Goal: Transaction & Acquisition: Purchase product/service

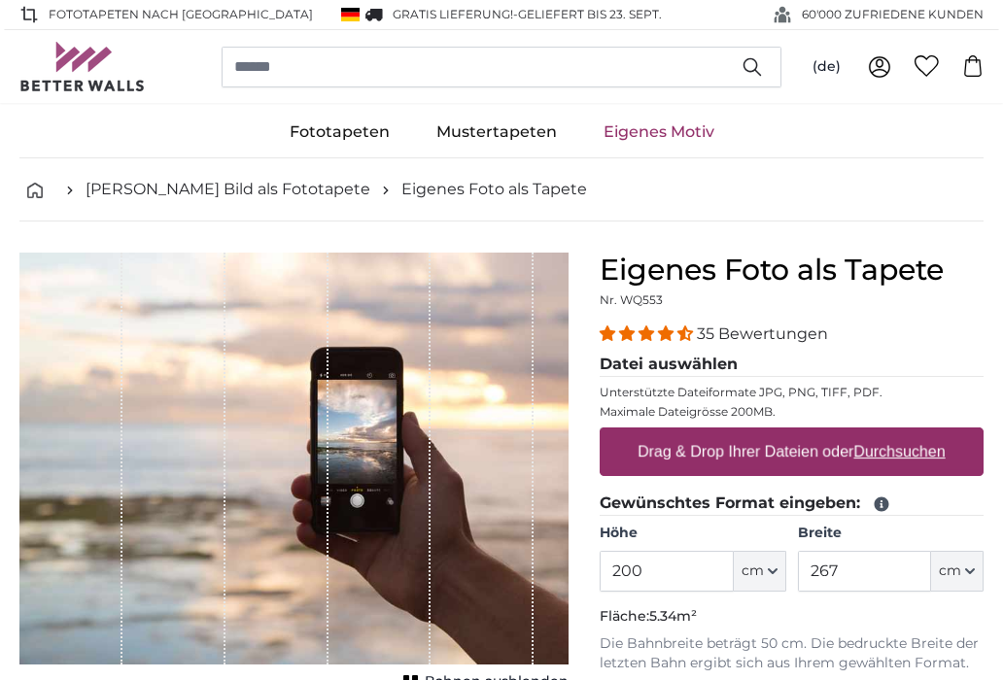
click at [974, 567] on icon "button" at bounding box center [970, 572] width 10 height 10
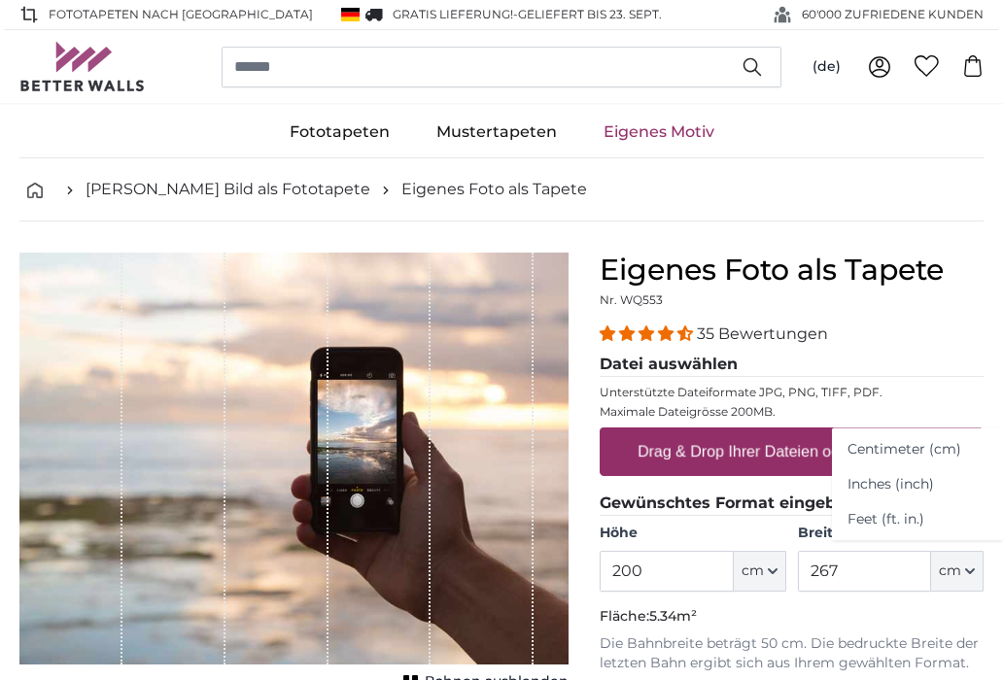
click at [930, 460] on link "Centimeter (cm)" at bounding box center [917, 450] width 171 height 35
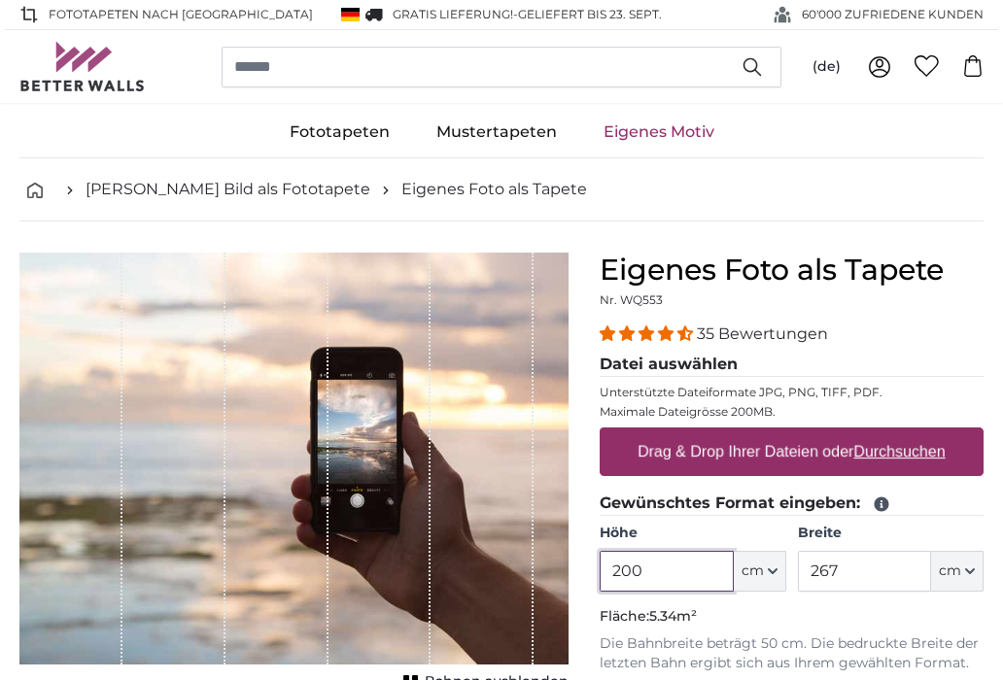
click at [676, 567] on input "200" at bounding box center [666, 571] width 133 height 41
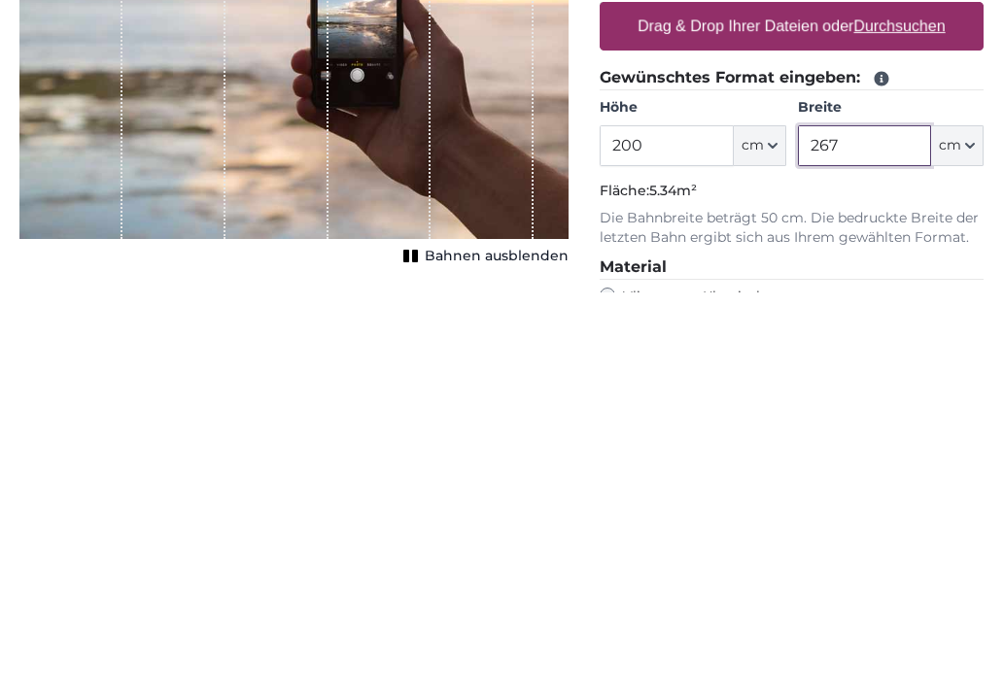
click at [875, 514] on input "267" at bounding box center [864, 534] width 133 height 41
type input "2"
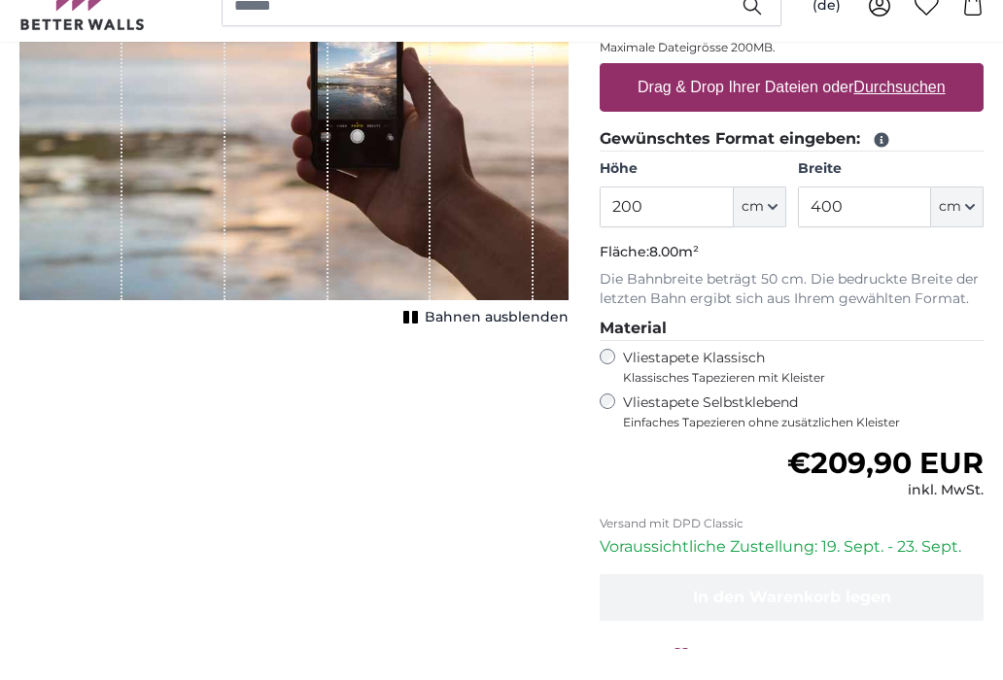
scroll to position [365, 0]
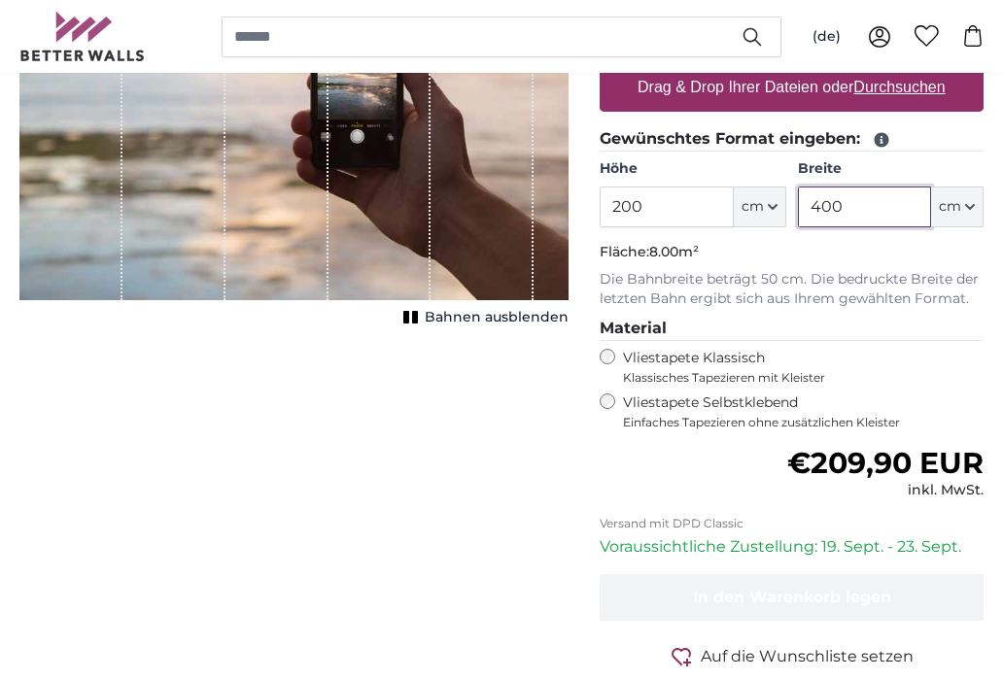
type input "400"
click at [680, 212] on input "200" at bounding box center [666, 207] width 133 height 41
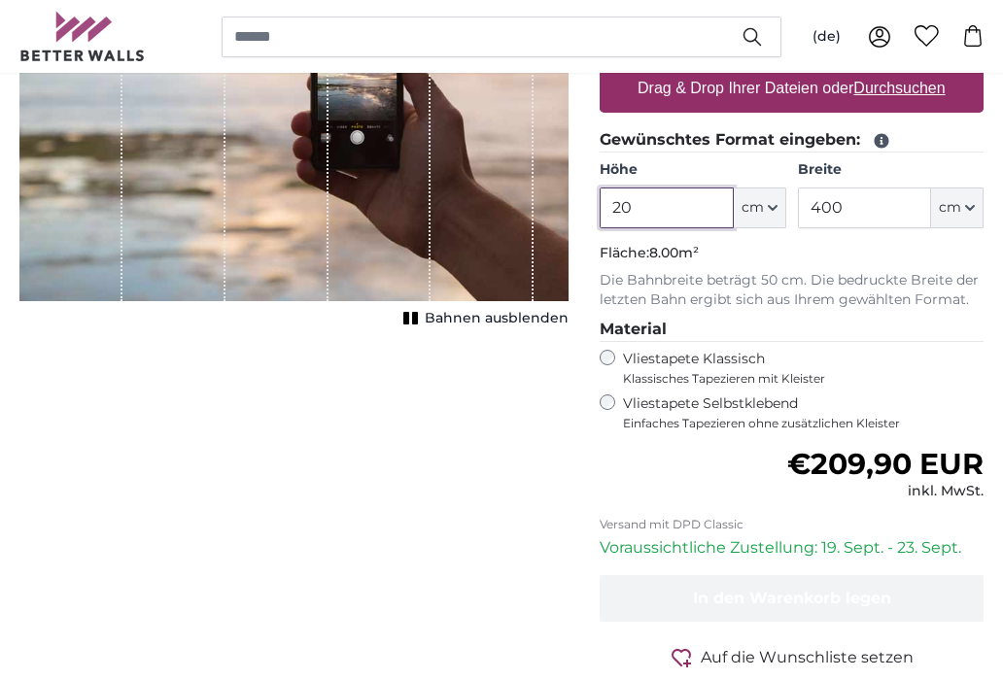
type input "2"
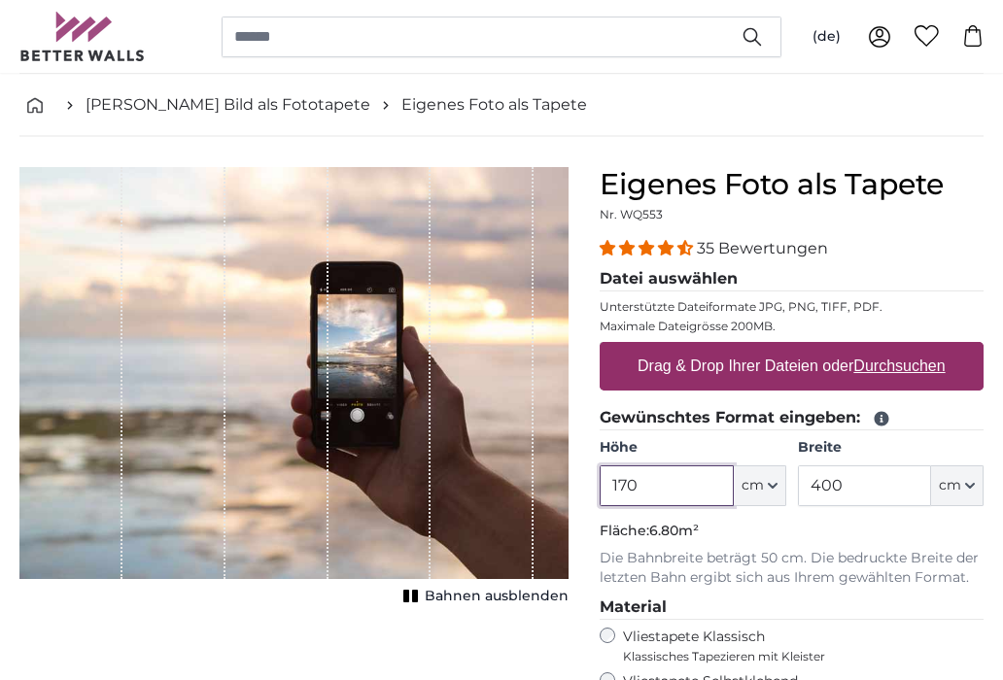
scroll to position [86, 0]
type input "170"
click at [930, 372] on u "Durchsuchen" at bounding box center [899, 366] width 91 height 17
click at [930, 348] on input "Drag & Drop Ihrer Dateien oder Durchsuchen" at bounding box center [792, 345] width 384 height 6
type input "**********"
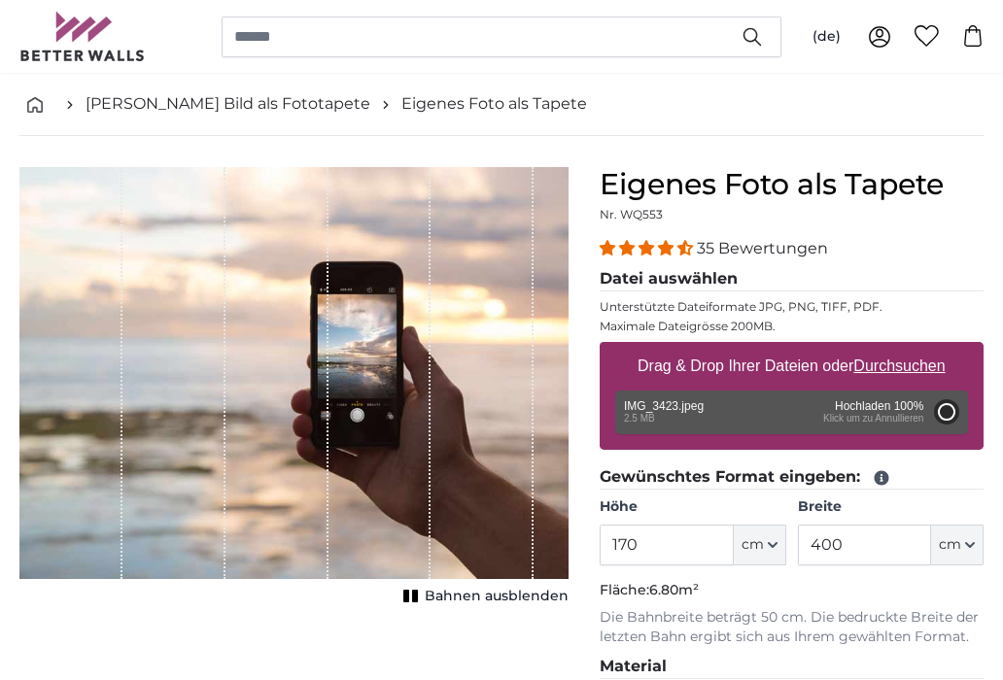
type input "200"
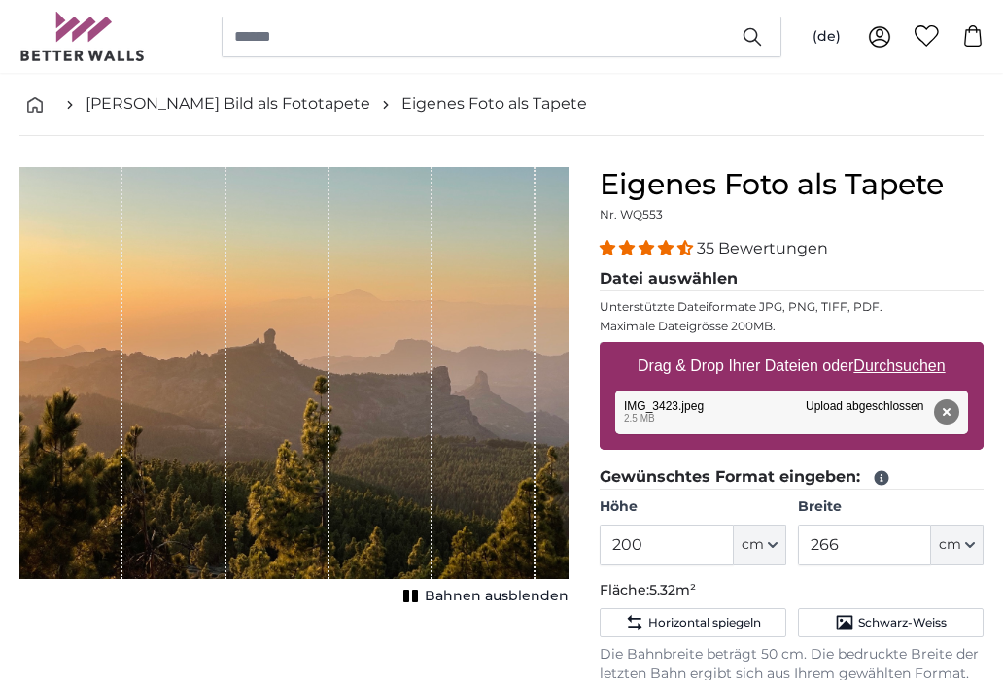
click at [967, 549] on icon "button" at bounding box center [970, 545] width 10 height 10
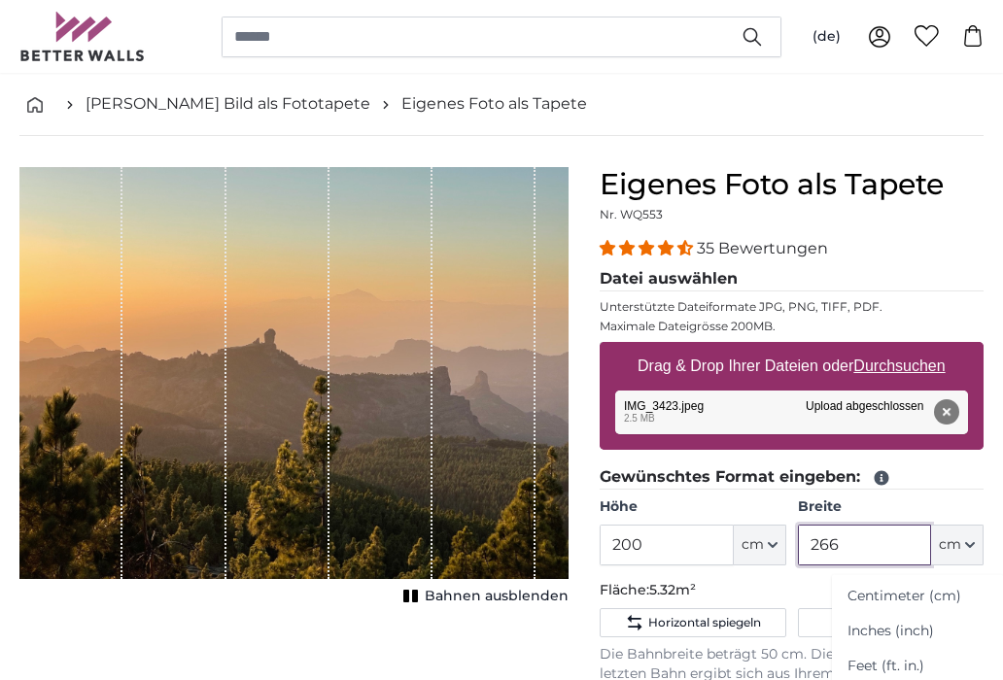
click at [875, 550] on input "266" at bounding box center [864, 545] width 133 height 41
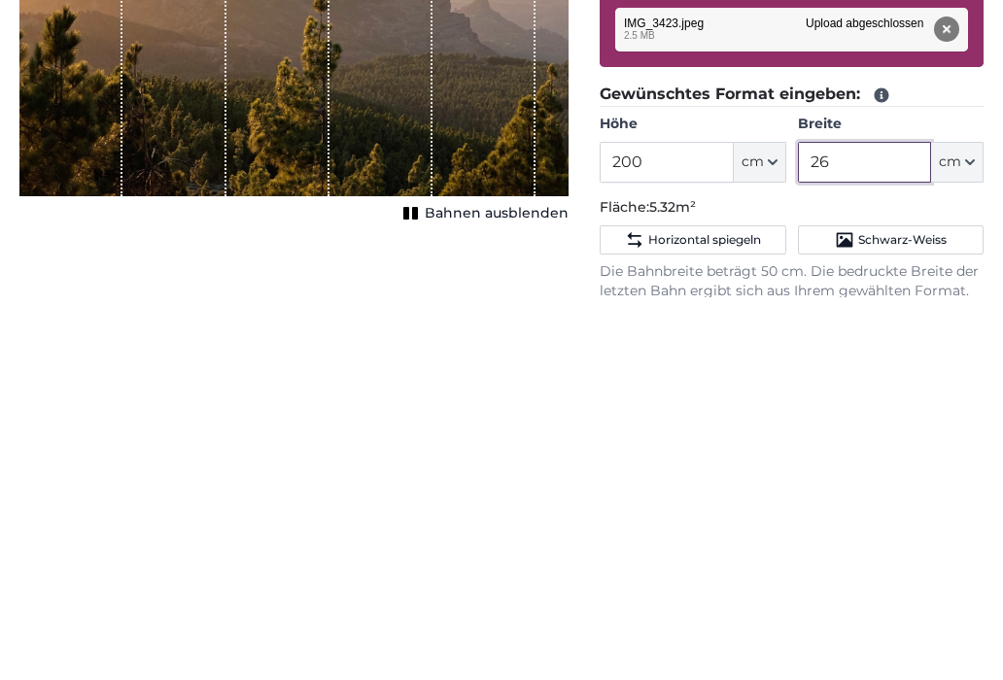
type input "2"
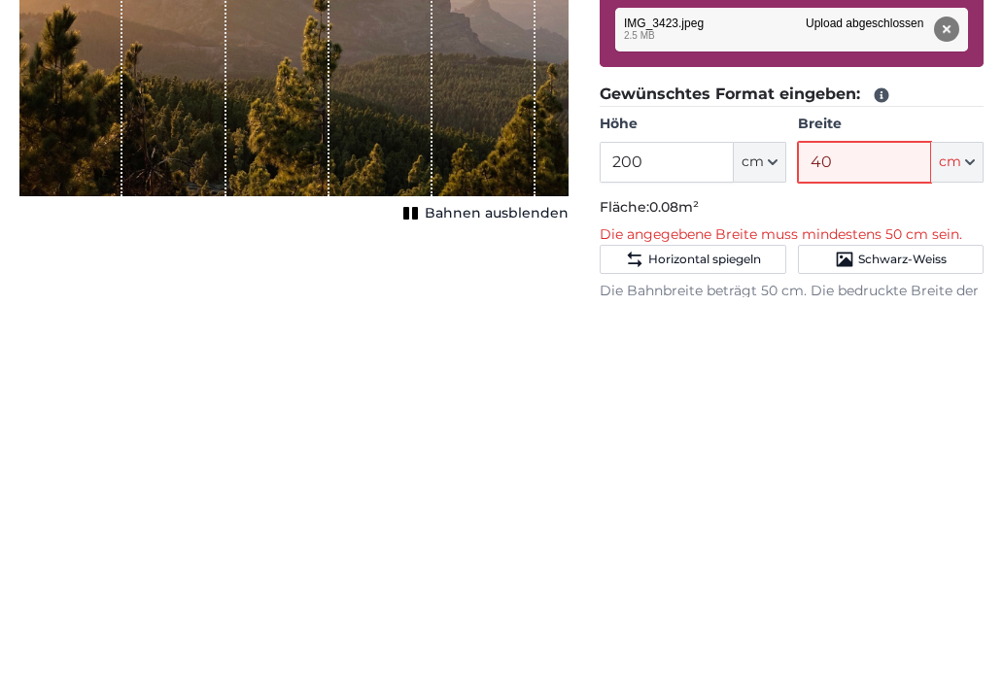
type input "400"
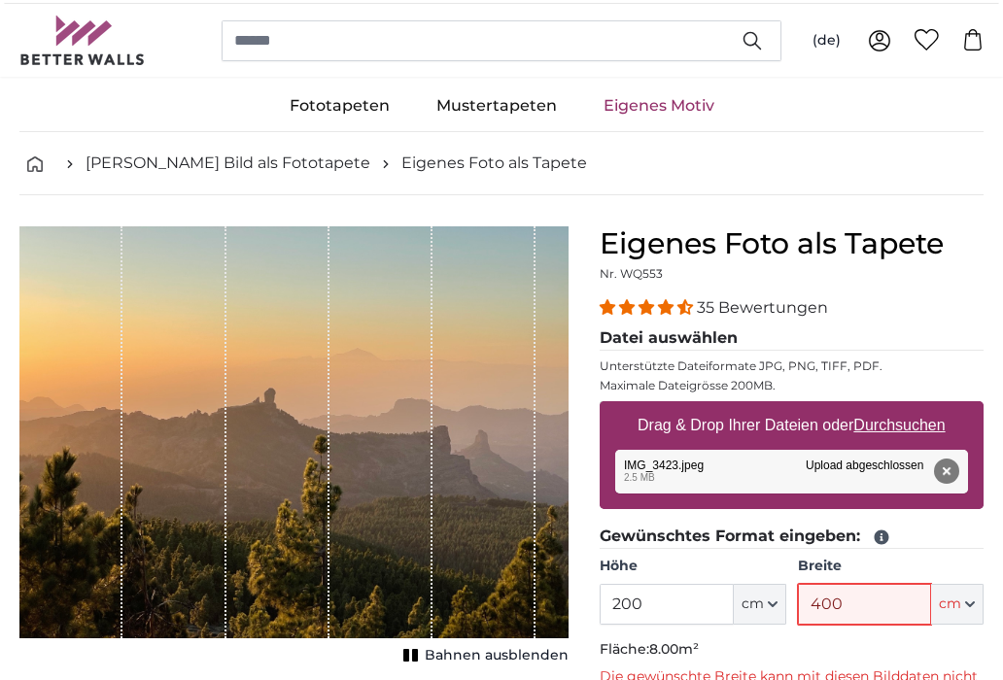
scroll to position [0, 0]
